Goal: Task Accomplishment & Management: Manage account settings

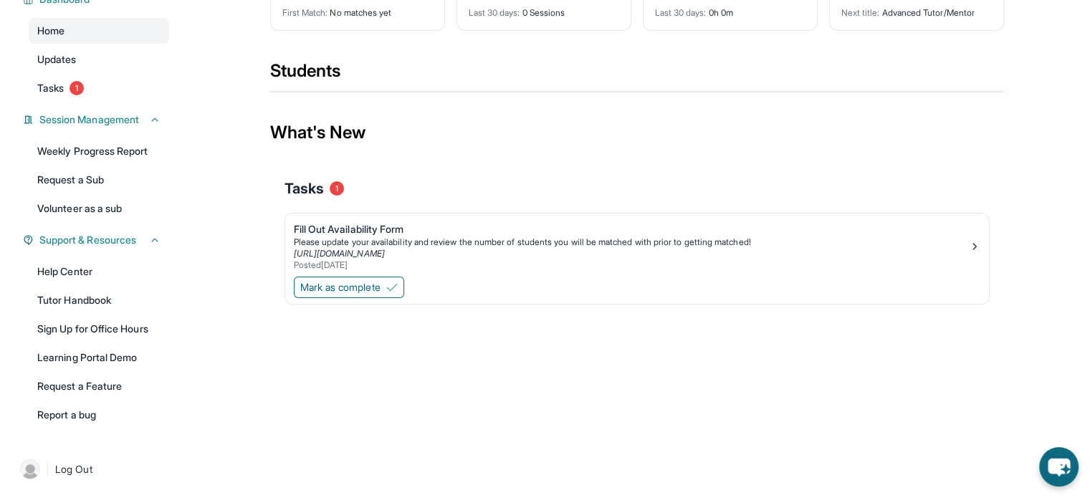
scroll to position [132, 0]
click at [375, 286] on span "Mark as complete" at bounding box center [340, 287] width 80 height 14
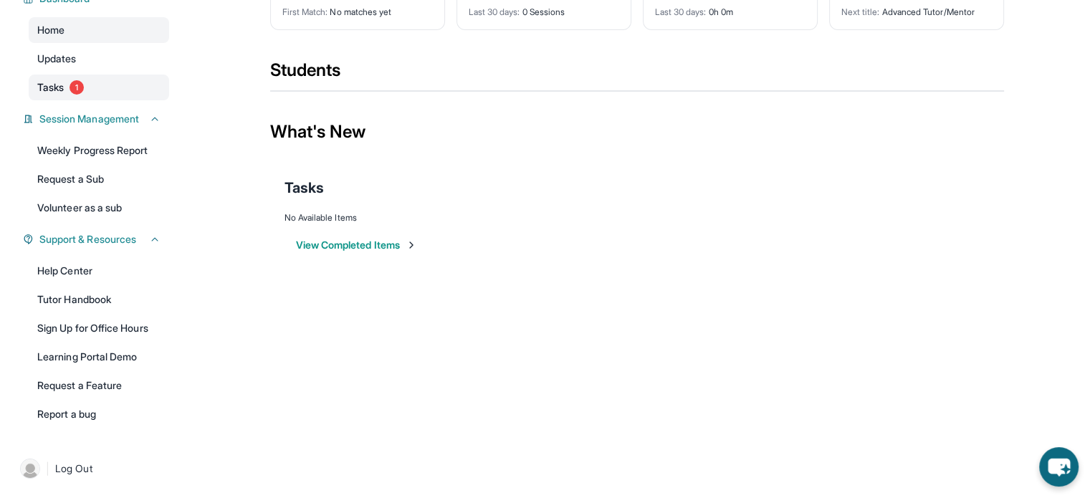
click at [46, 86] on span "Tasks" at bounding box center [50, 87] width 27 height 14
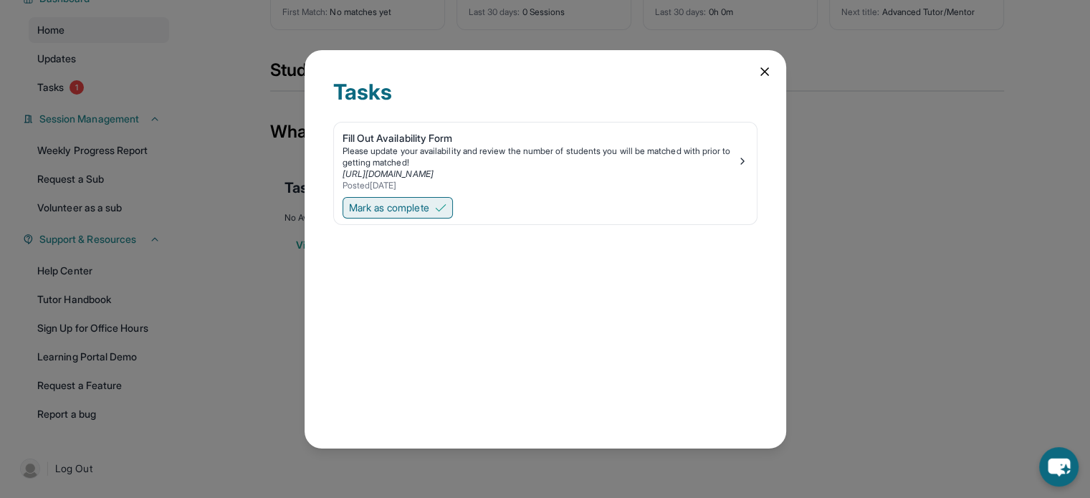
click at [429, 204] on span "Mark as complete" at bounding box center [389, 208] width 80 height 14
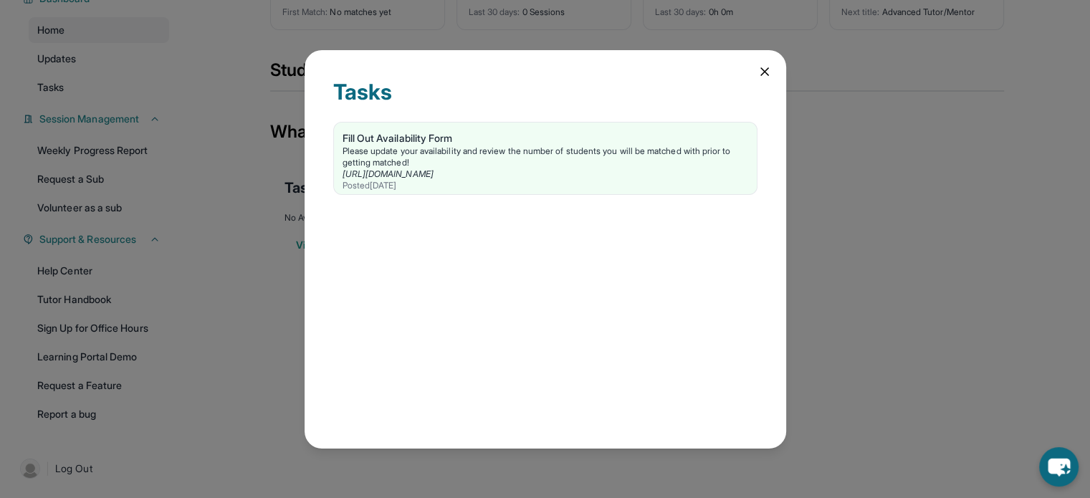
click at [765, 70] on icon at bounding box center [764, 71] width 7 height 7
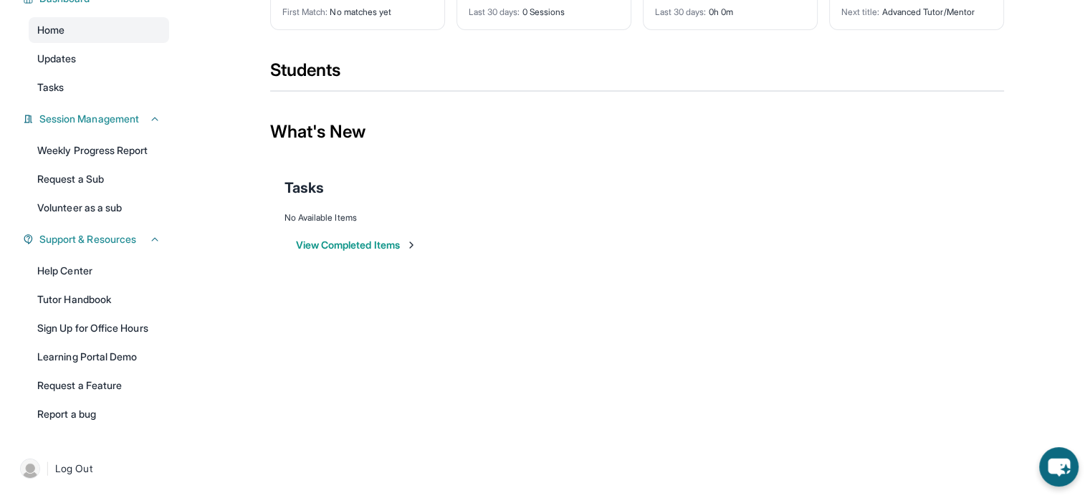
scroll to position [0, 0]
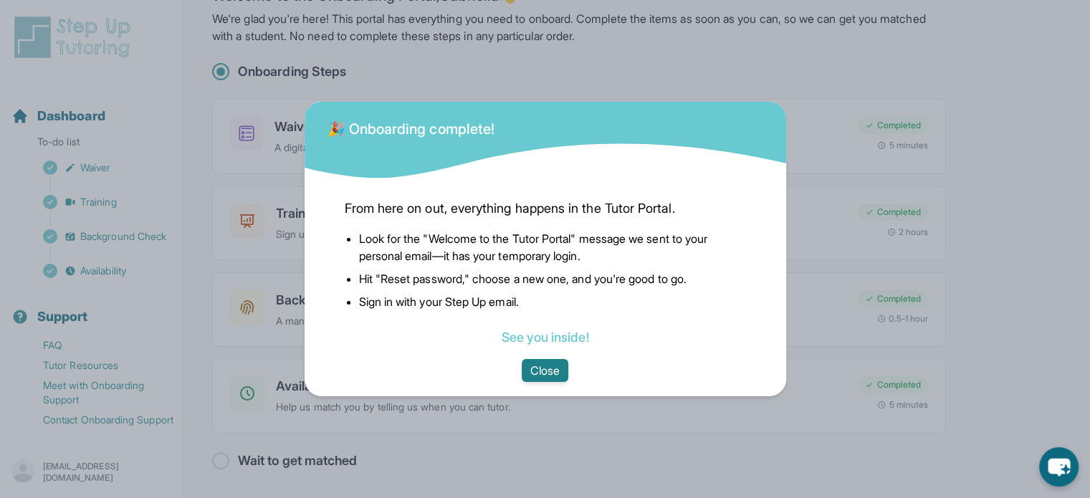
click at [532, 362] on button "Close" at bounding box center [545, 370] width 47 height 23
